Goal: Transaction & Acquisition: Obtain resource

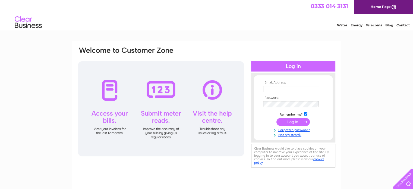
type input "jules.goldsmith@investacc.co.uk"
click at [288, 123] on input "submit" at bounding box center [293, 122] width 33 height 8
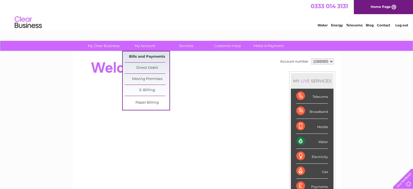
click at [143, 56] on link "Bills and Payments" at bounding box center [147, 56] width 45 height 11
click at [150, 54] on link "Bills and Payments" at bounding box center [147, 56] width 45 height 11
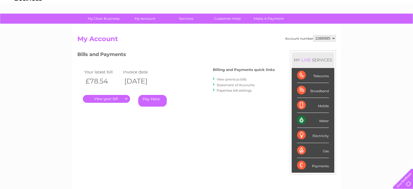
click at [119, 98] on link "." at bounding box center [106, 99] width 47 height 8
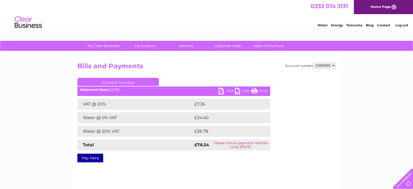
click at [223, 91] on link "PDF" at bounding box center [227, 92] width 16 height 8
click at [222, 59] on div "Account number 1088985 Bills and Payments Current Invoice PDF CSV Print VAT @ 2…" at bounding box center [206, 127] width 269 height 152
